Goal: Task Accomplishment & Management: Manage account settings

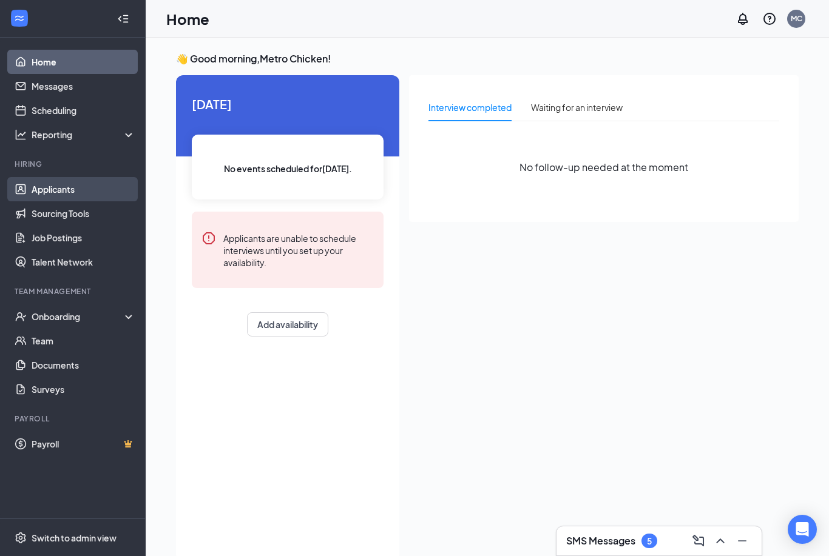
click at [82, 200] on link "Applicants" at bounding box center [84, 189] width 104 height 24
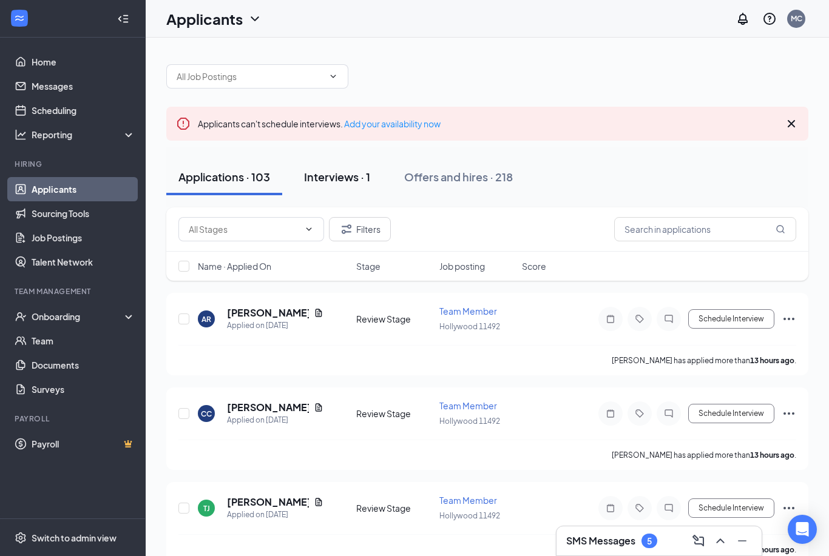
click at [333, 187] on button "Interviews · 1" at bounding box center [337, 177] width 90 height 36
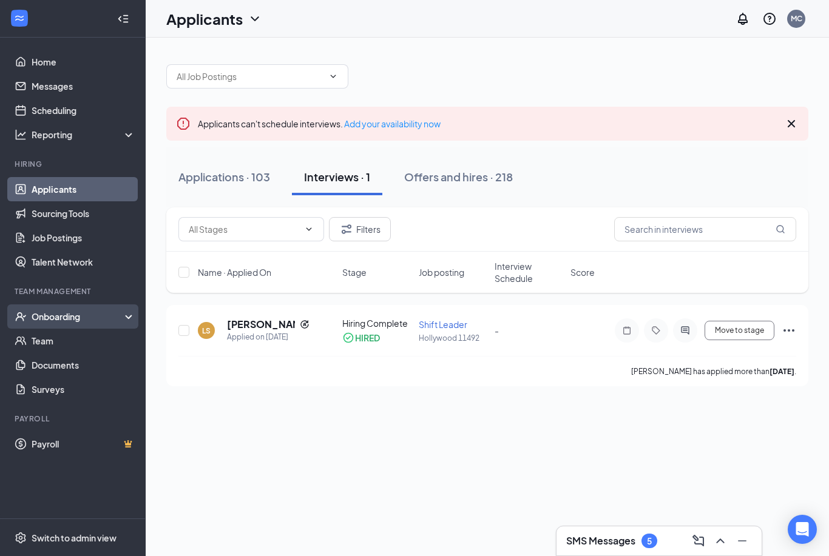
click at [81, 323] on div "Onboarding" at bounding box center [78, 317] width 93 height 12
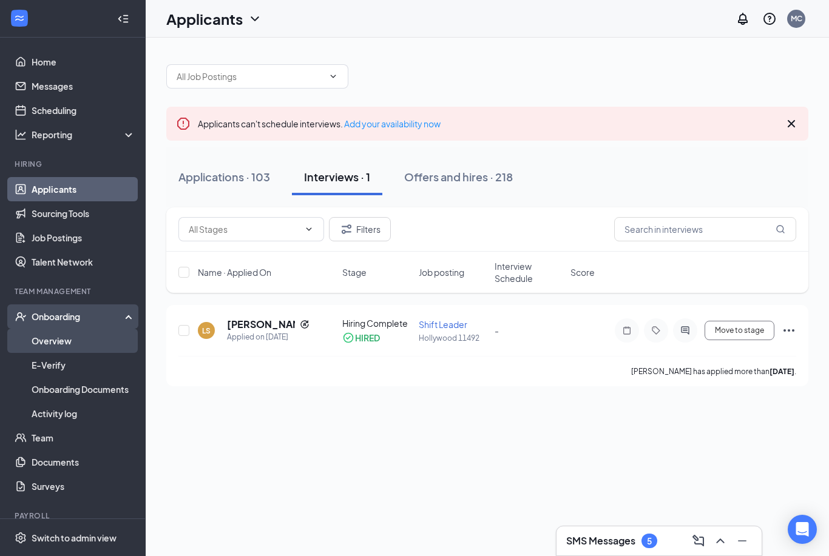
click at [84, 346] on link "Overview" at bounding box center [84, 341] width 104 height 24
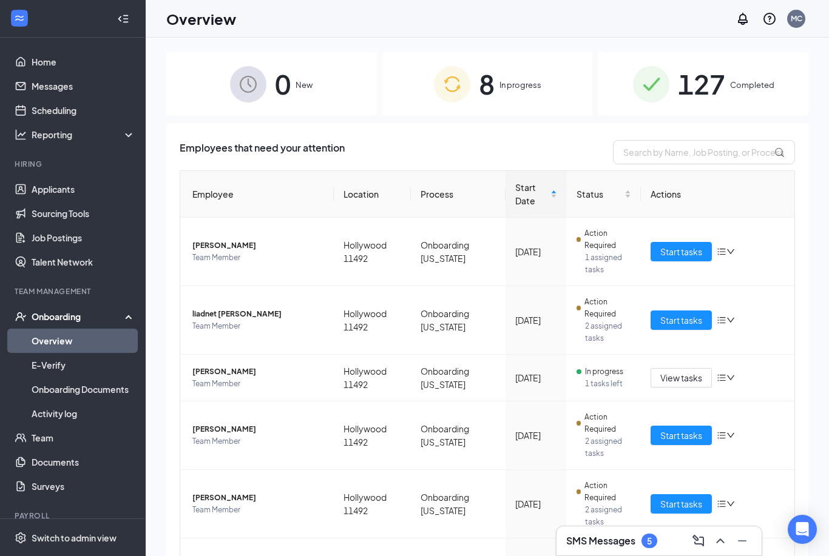
click at [584, 75] on div "8 In progress" at bounding box center [487, 84] width 210 height 64
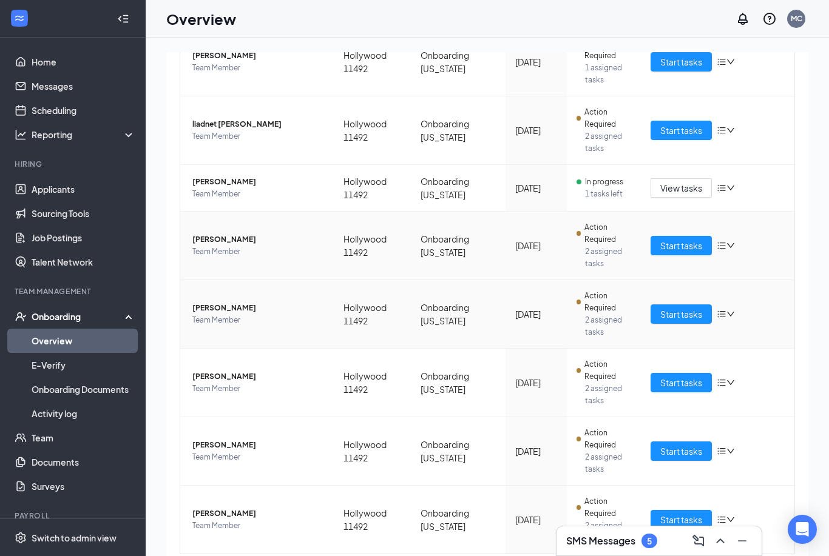
scroll to position [190, 0]
click at [155, 2] on div "Overview MC" at bounding box center [487, 19] width 683 height 38
